Goal: Use online tool/utility: Utilize a website feature to perform a specific function

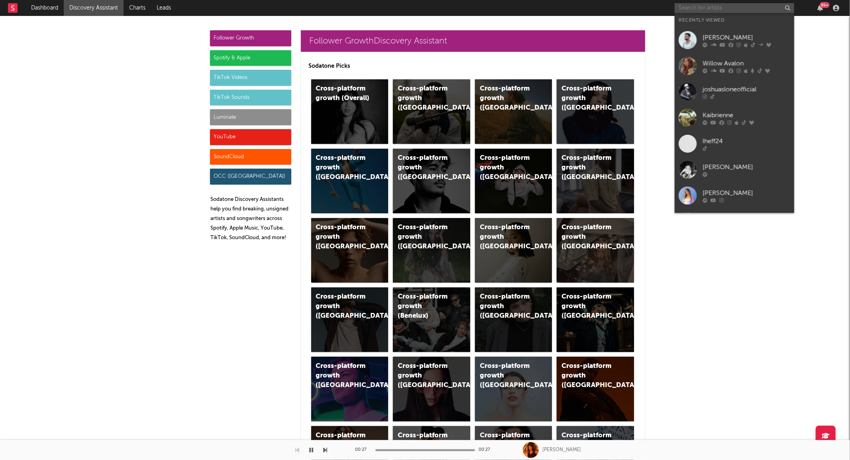
click at [698, 7] on input "text" at bounding box center [734, 8] width 120 height 10
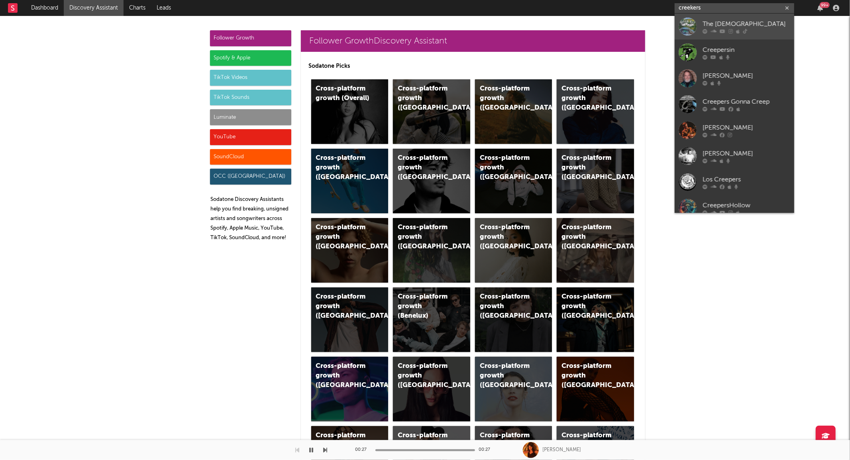
type input "creekers"
click at [683, 29] on div at bounding box center [687, 27] width 18 height 18
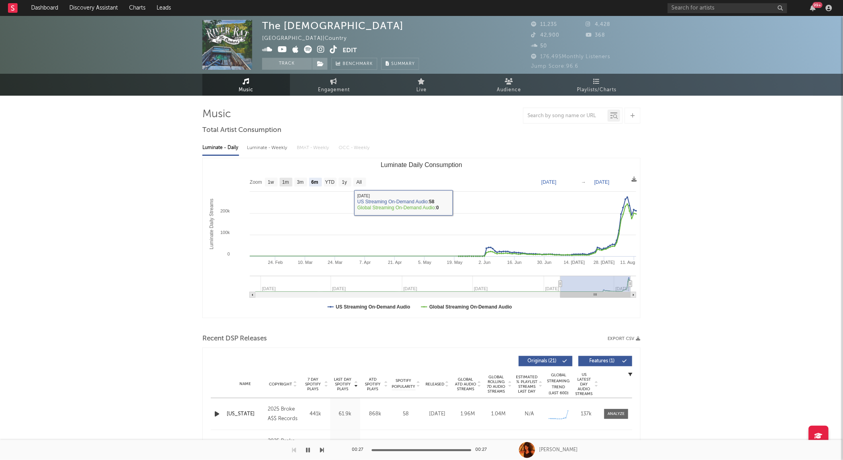
click at [286, 180] on text "1m" at bounding box center [285, 183] width 7 height 6
select select "1m"
type input "2025-07-12"
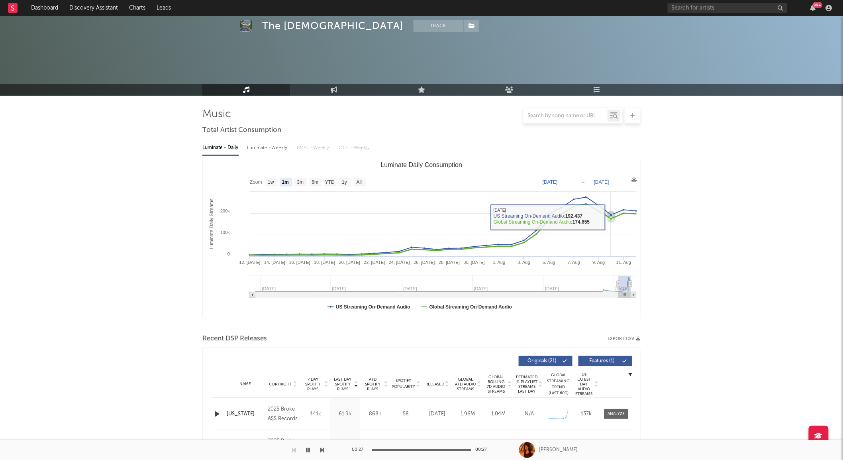
scroll to position [86, 0]
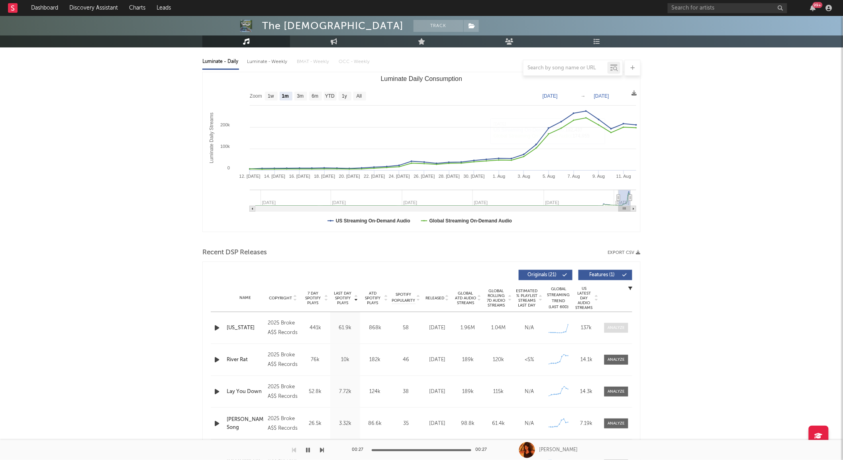
click at [615, 324] on span at bounding box center [616, 328] width 24 height 10
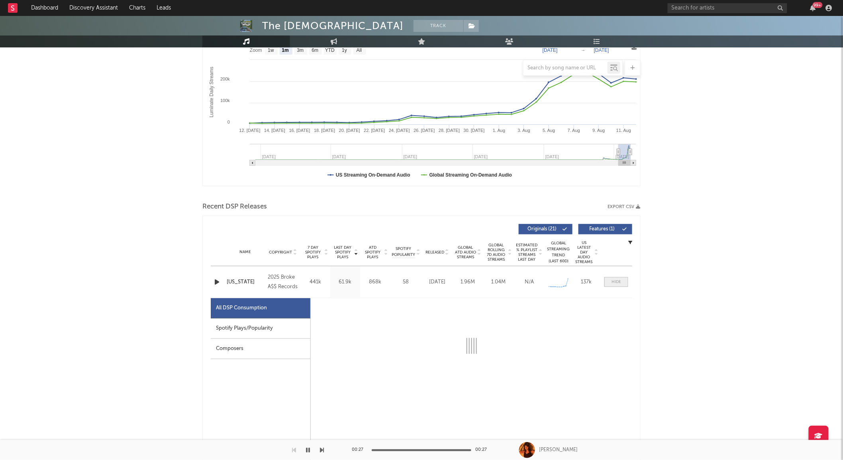
select select "1w"
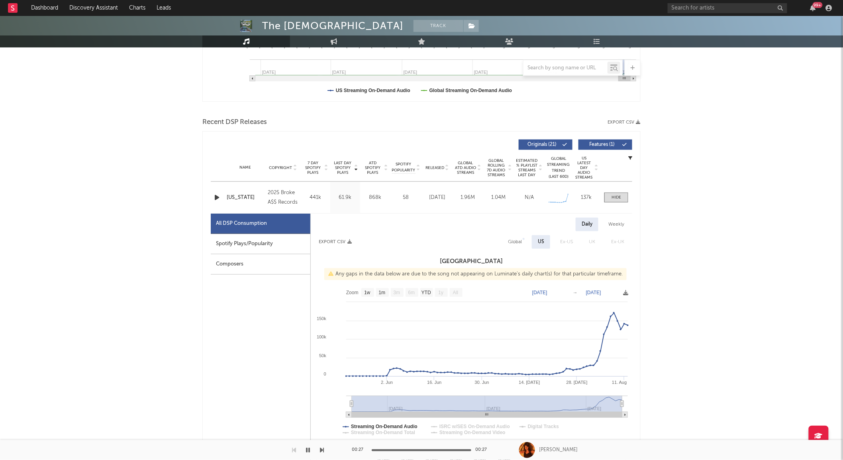
scroll to position [222, 0]
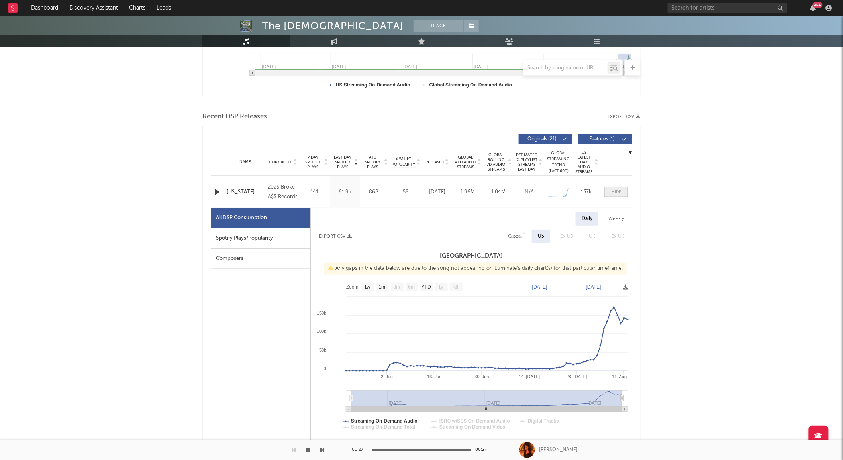
click at [605, 192] on span at bounding box center [616, 192] width 24 height 10
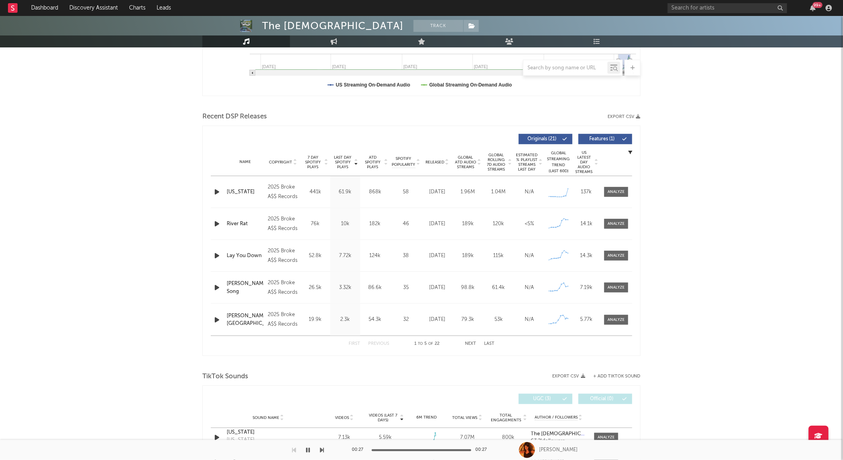
click at [497, 167] on span "Global Rolling 7D Audio Streams" at bounding box center [496, 162] width 22 height 19
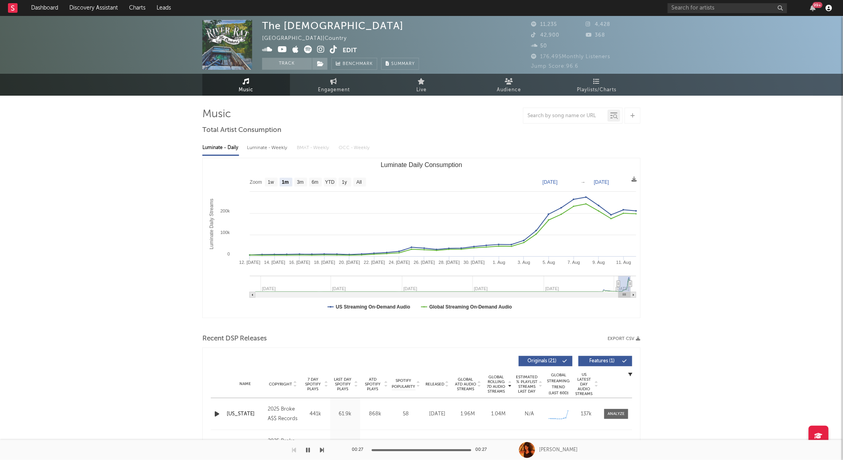
click at [831, 6] on icon "button" at bounding box center [829, 8] width 6 height 6
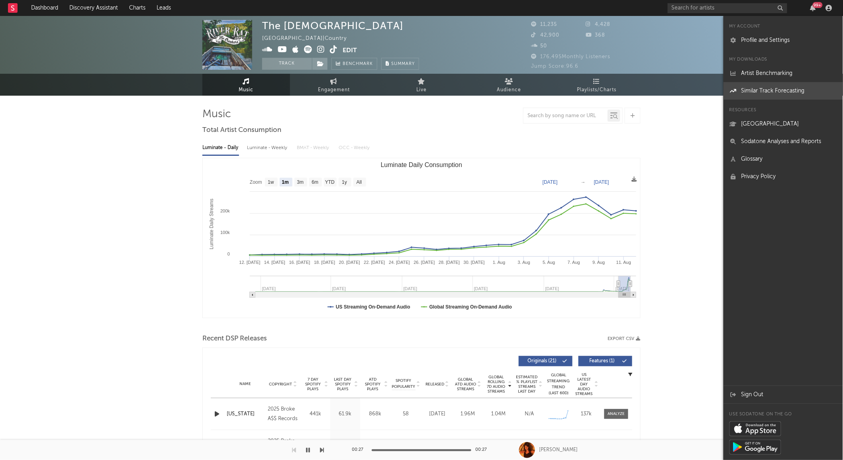
click at [756, 87] on link "Similar Track Forecasting" at bounding box center [783, 91] width 120 height 18
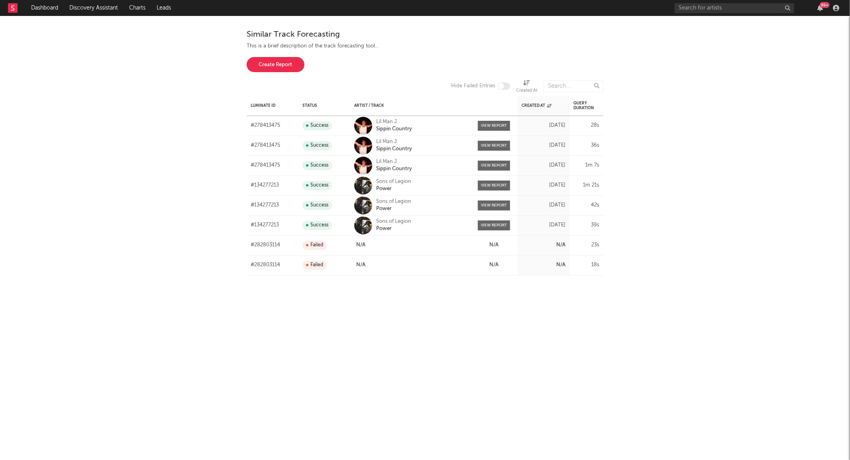
click at [261, 66] on button "Create Report" at bounding box center [276, 64] width 58 height 15
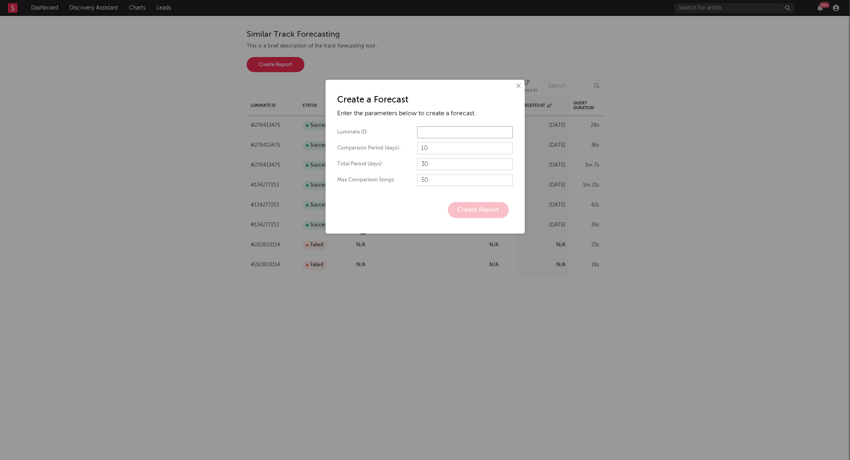
paste input "270396700"
type input "270396700"
click at [450, 146] on input "10" at bounding box center [465, 148] width 96 height 12
click at [480, 205] on button "Create Report" at bounding box center [478, 210] width 61 height 16
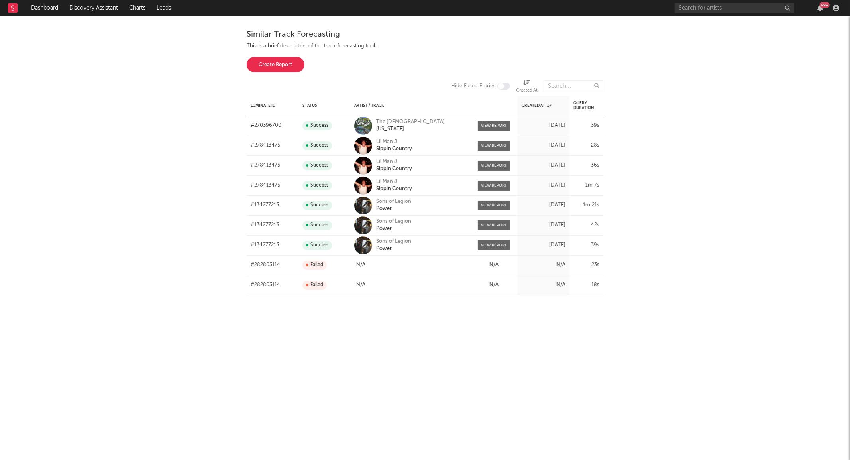
click at [492, 123] on link "View Report" at bounding box center [494, 126] width 32 height 10
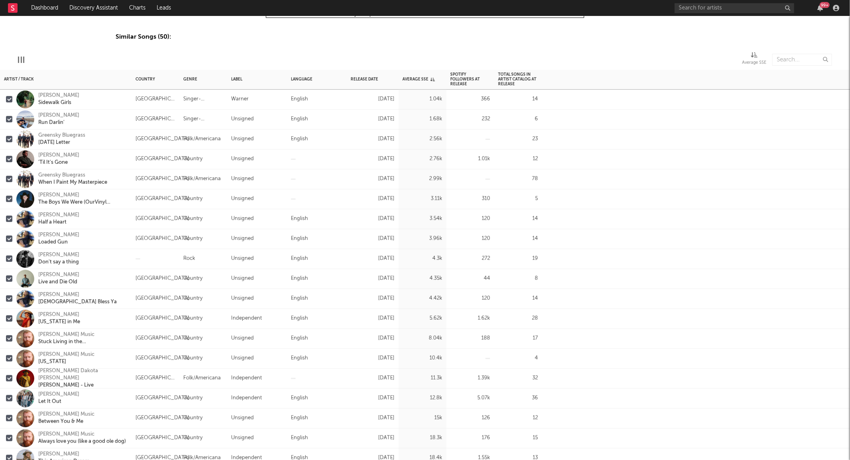
click at [539, 40] on div "Similar Songs ( 50 ):" at bounding box center [425, 37] width 619 height 10
click at [706, 10] on input "text" at bounding box center [734, 8] width 120 height 10
type input "[PERSON_NAME] bes"
click at [692, 22] on div at bounding box center [687, 27] width 18 height 18
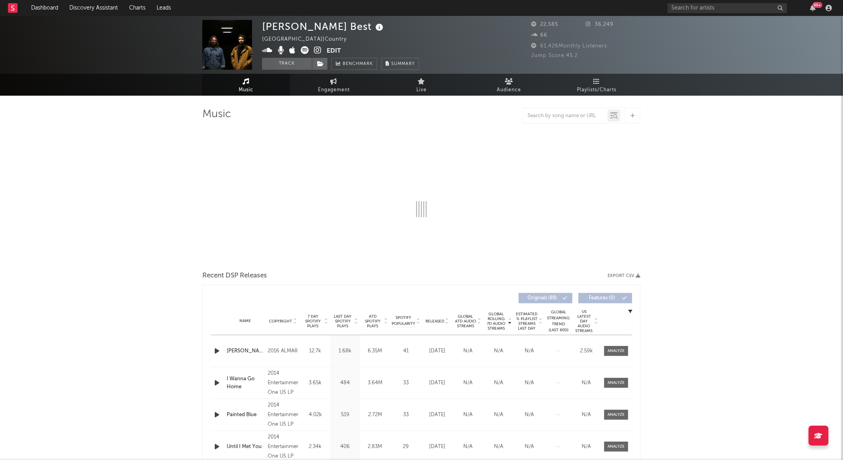
select select "6m"
